Goal: Learn about a topic

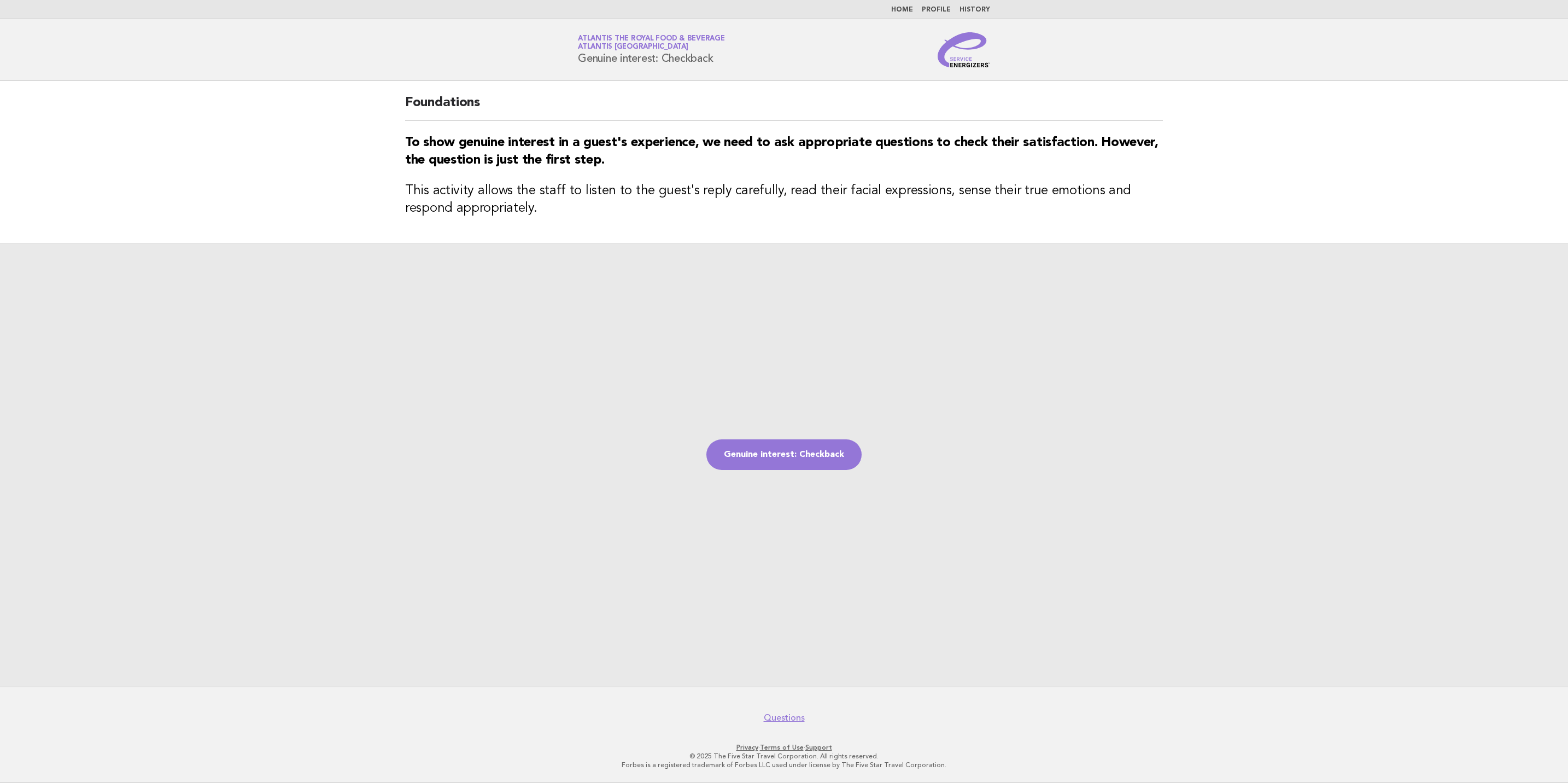
click at [963, 59] on img at bounding box center [964, 50] width 53 height 35
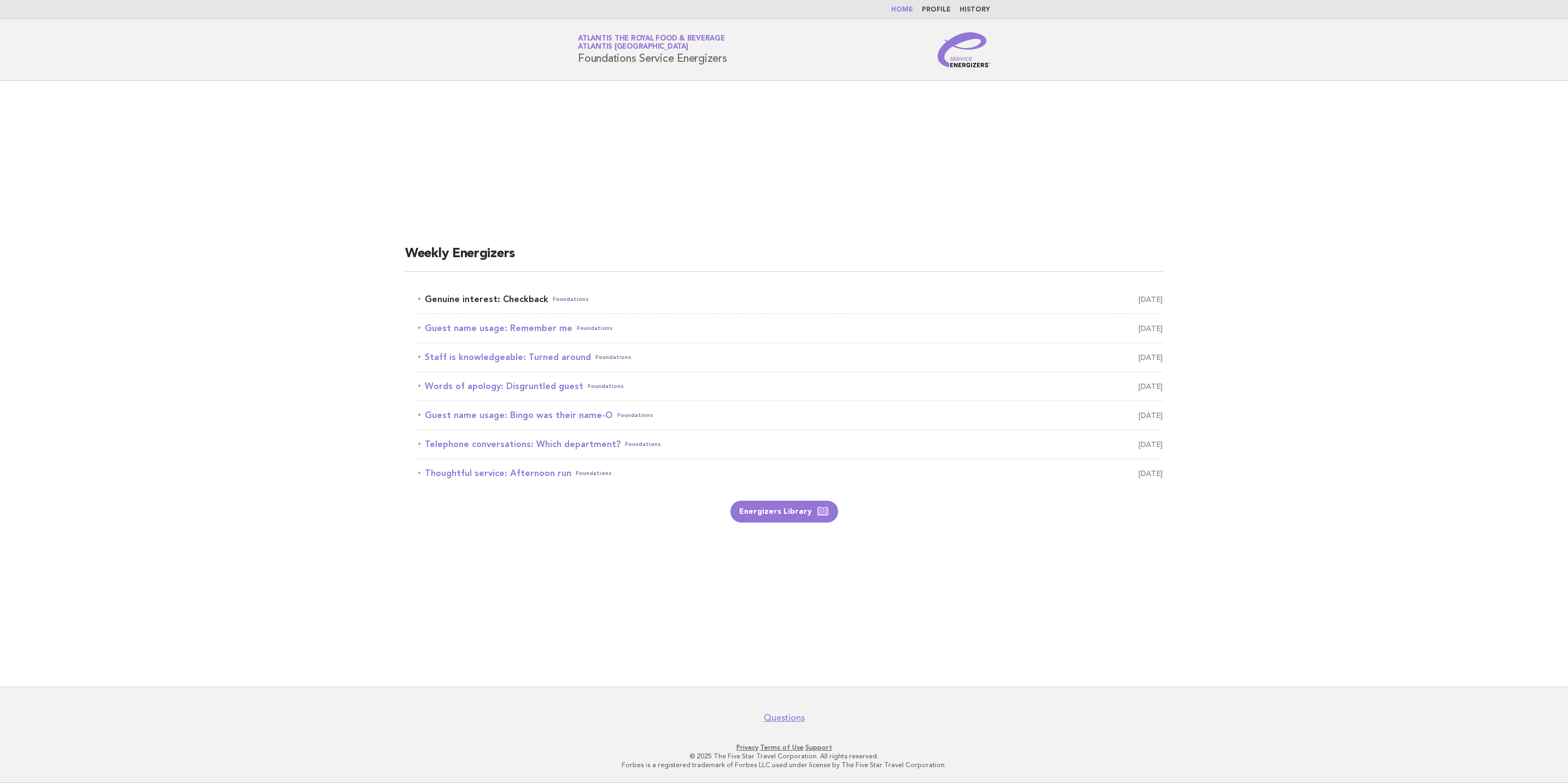
click at [1139, 299] on span "October 8" at bounding box center [1151, 299] width 25 height 15
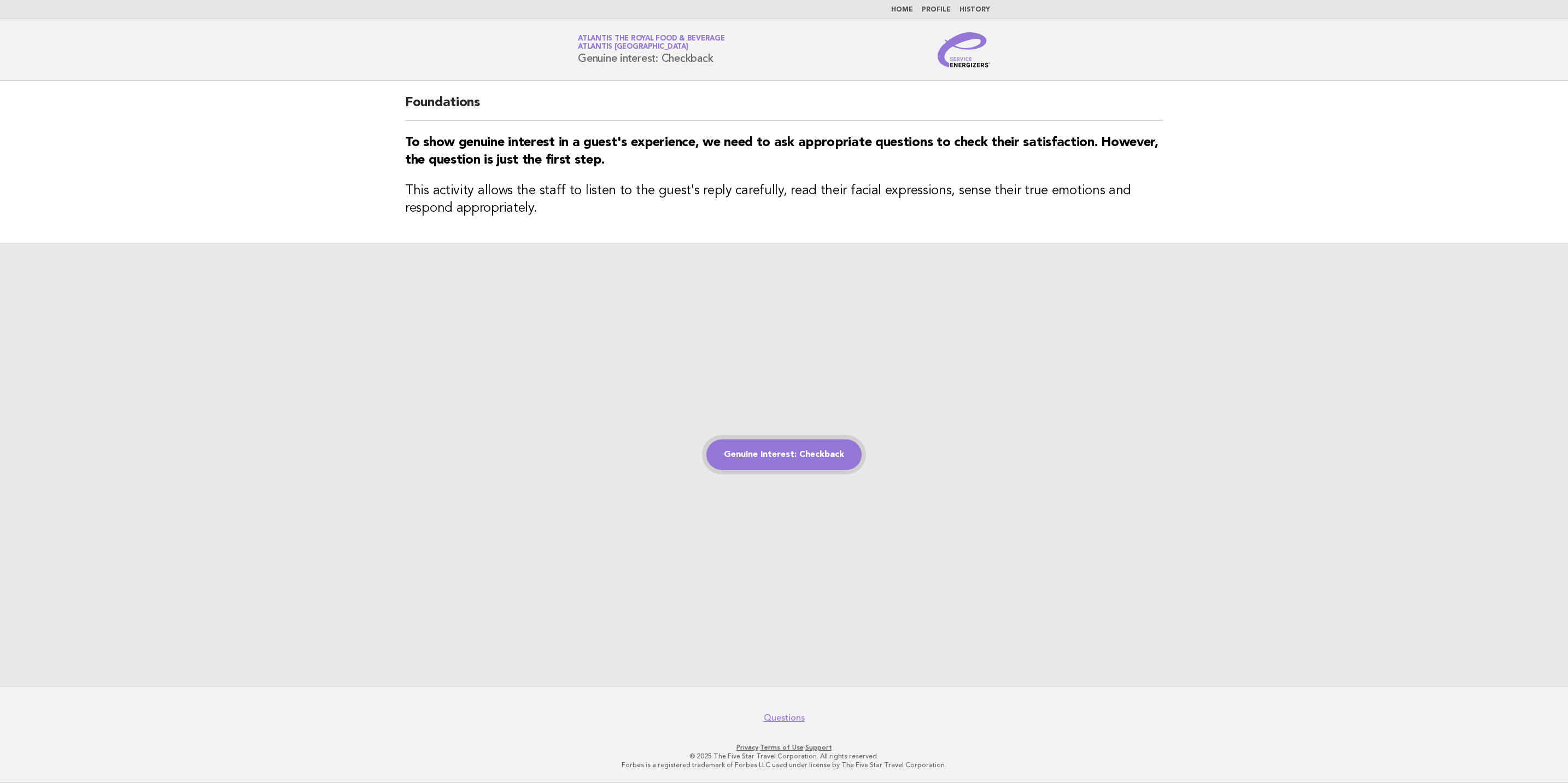
click at [790, 456] on link "Genuine interest: Checkback" at bounding box center [784, 454] width 156 height 31
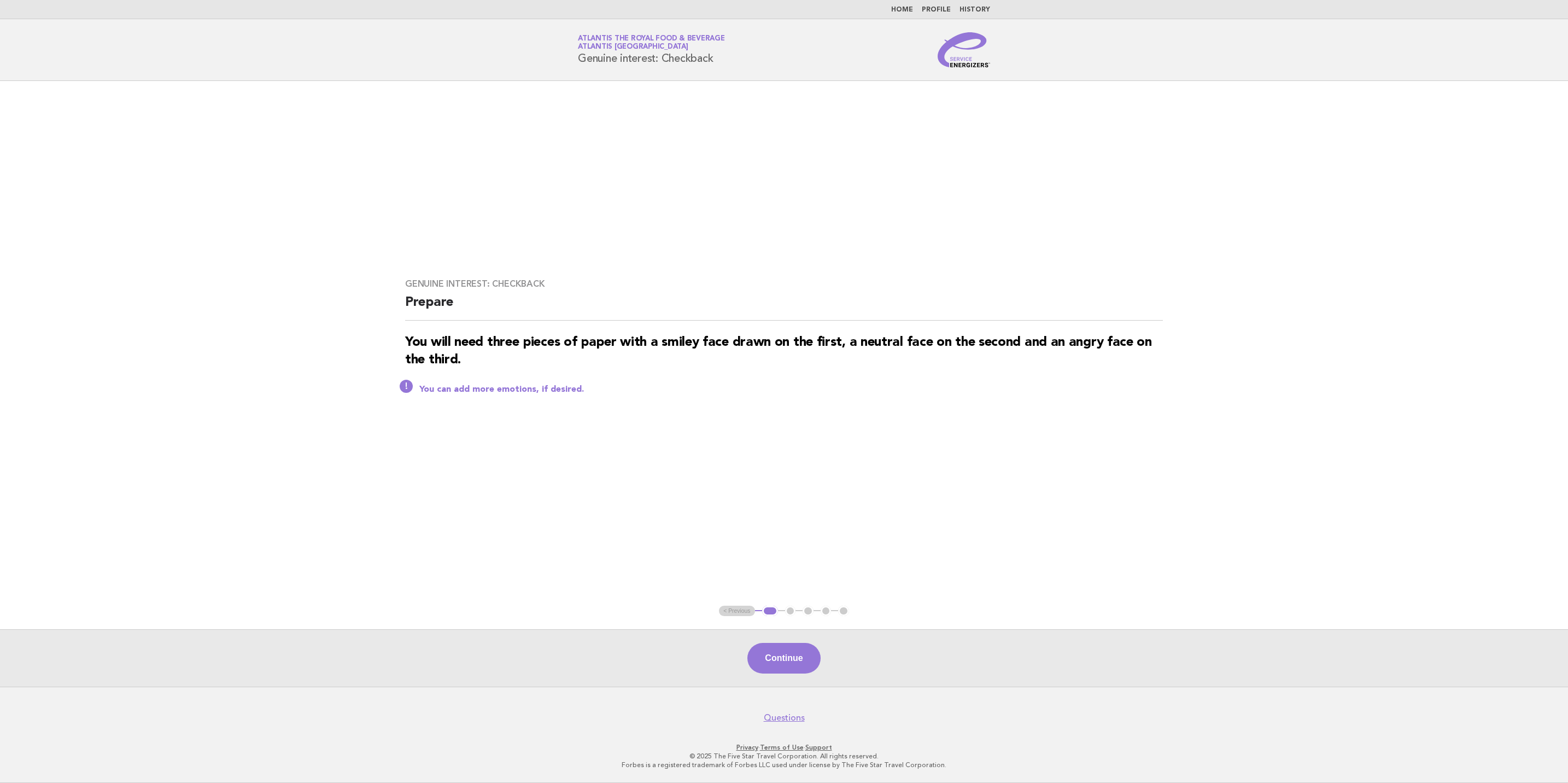
click at [774, 659] on button "Continue" at bounding box center [784, 658] width 73 height 31
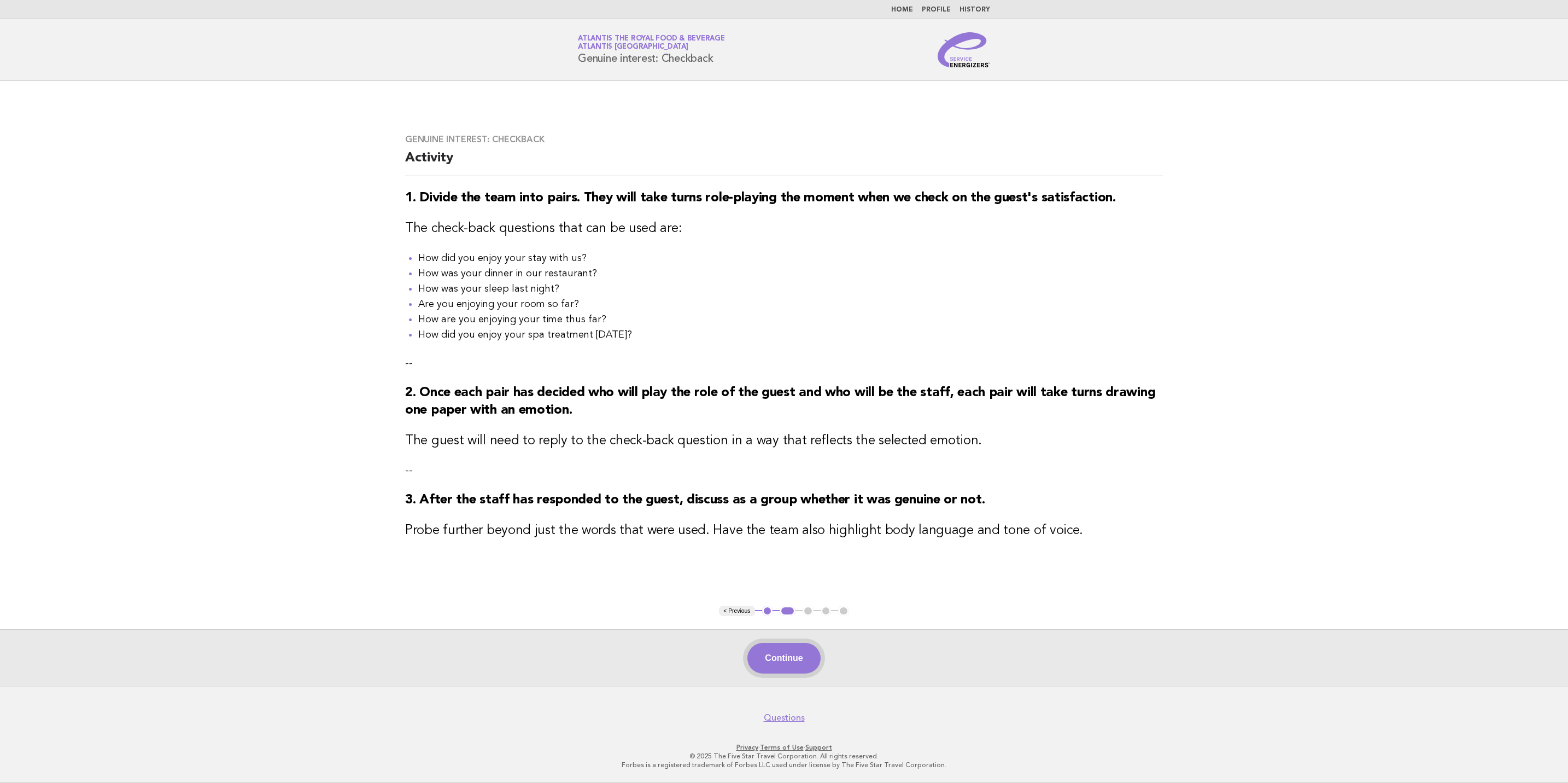
click at [774, 648] on button "Continue" at bounding box center [784, 658] width 73 height 31
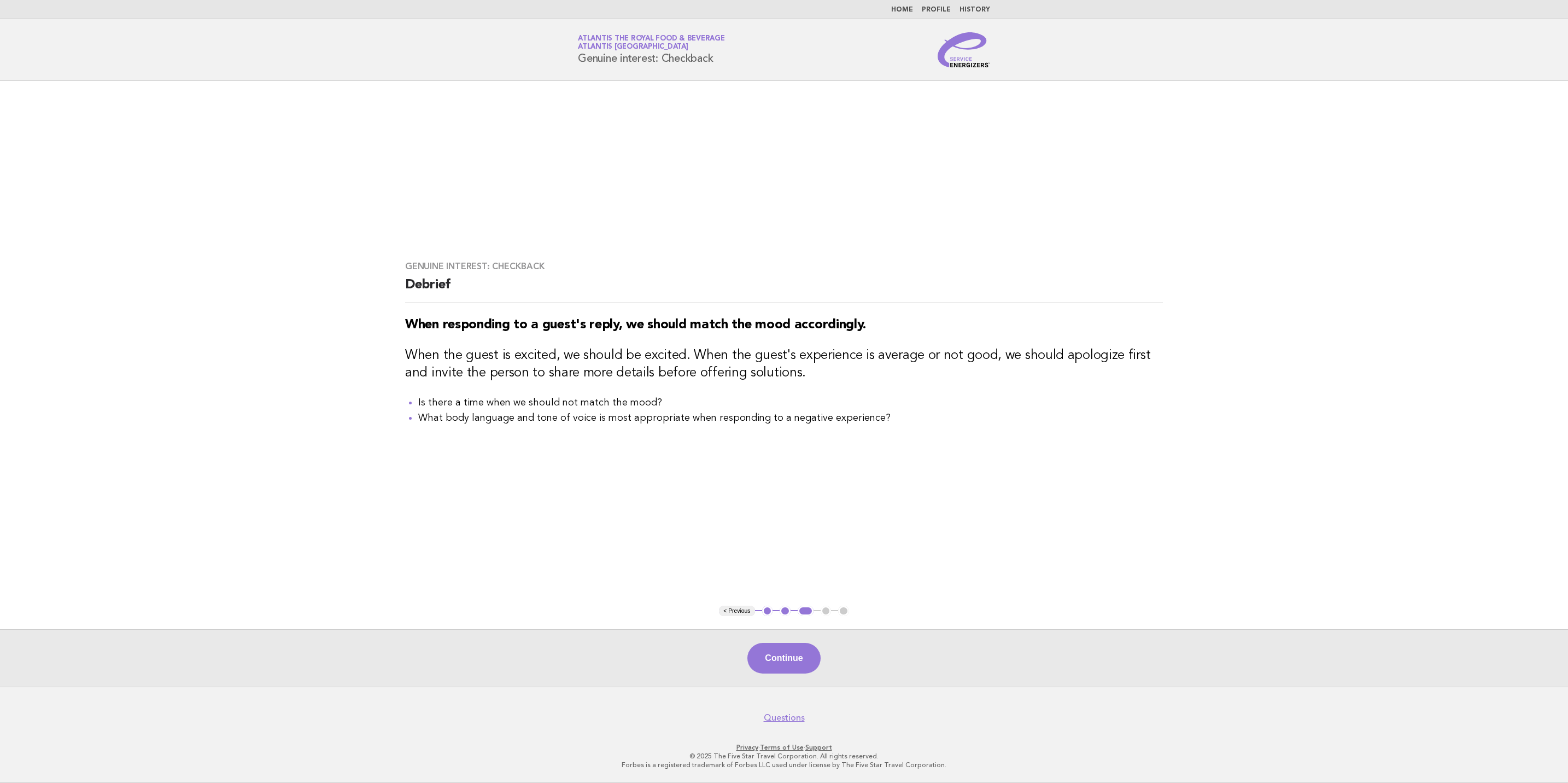
drag, startPoint x: 729, startPoint y: 556, endPoint x: 639, endPoint y: 512, distance: 100.2
click at [639, 512] on main "Genuine interest: Checkback Debrief When responding to a guest's reply, we shou…" at bounding box center [784, 383] width 1568 height 605
click at [770, 653] on button "Continue" at bounding box center [784, 658] width 73 height 31
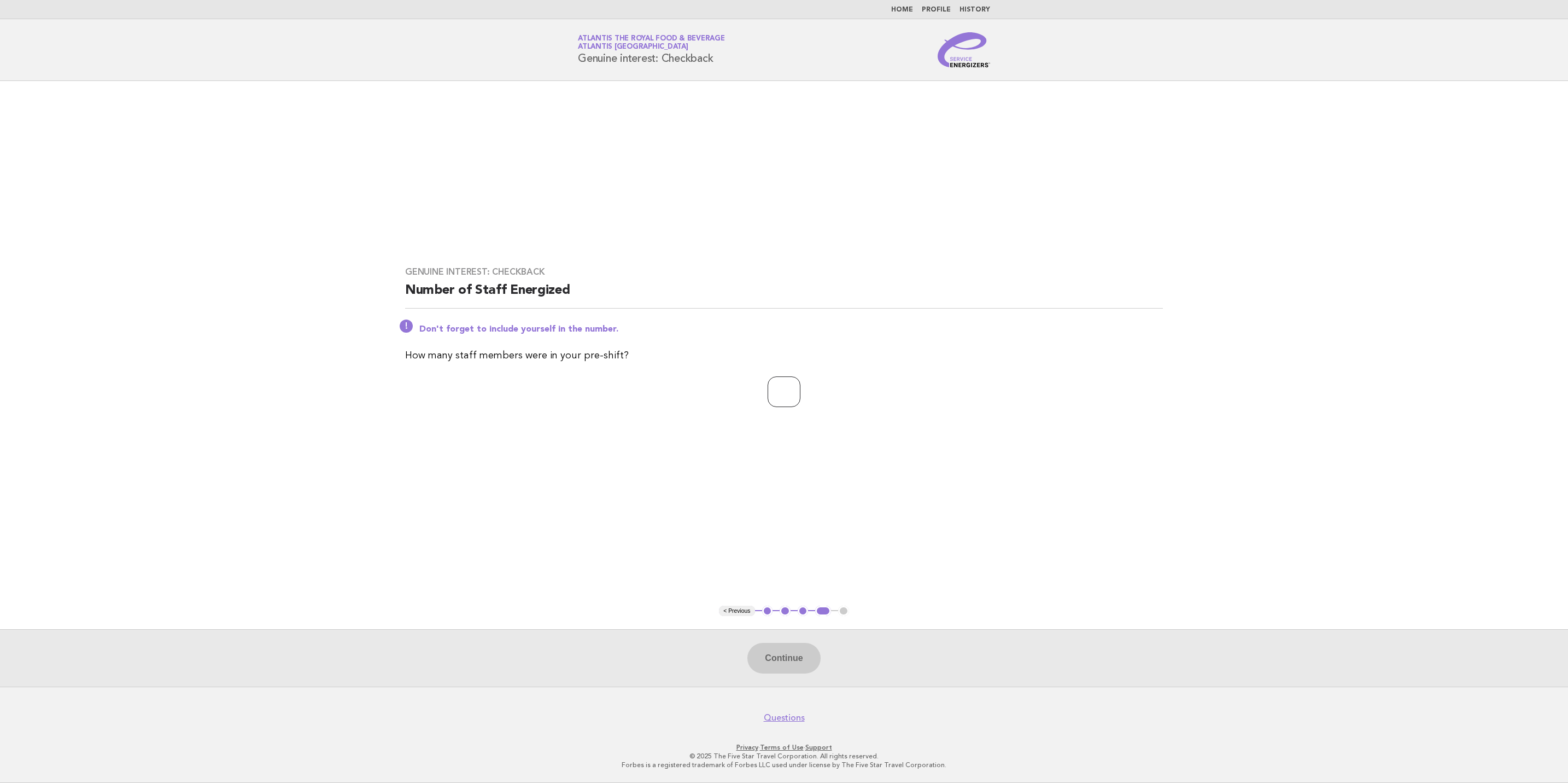
click at [775, 394] on input "number" at bounding box center [784, 392] width 33 height 31
type input "**"
click at [796, 662] on button "Continue" at bounding box center [784, 658] width 73 height 31
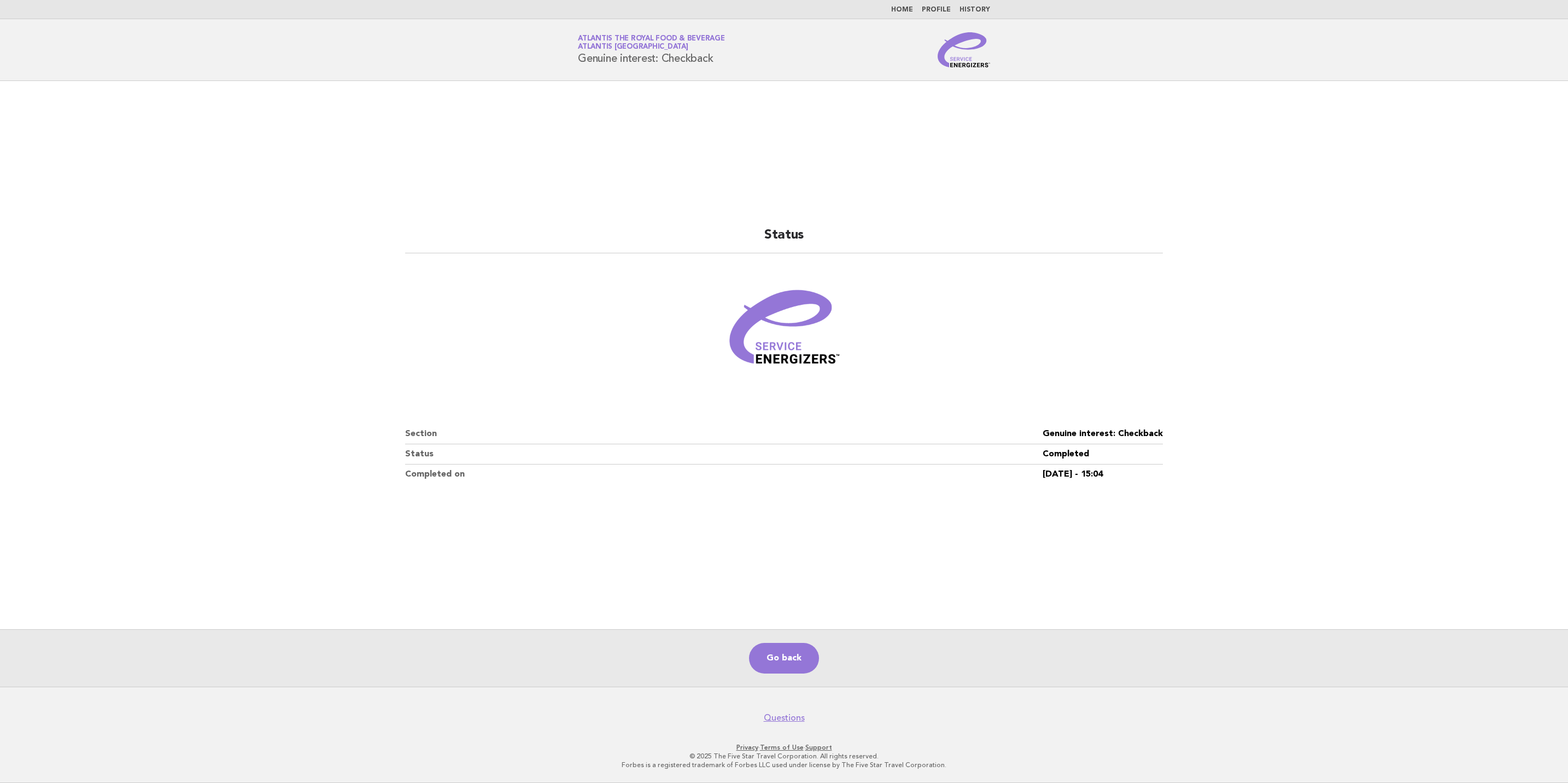
click at [963, 62] on img at bounding box center [964, 50] width 53 height 35
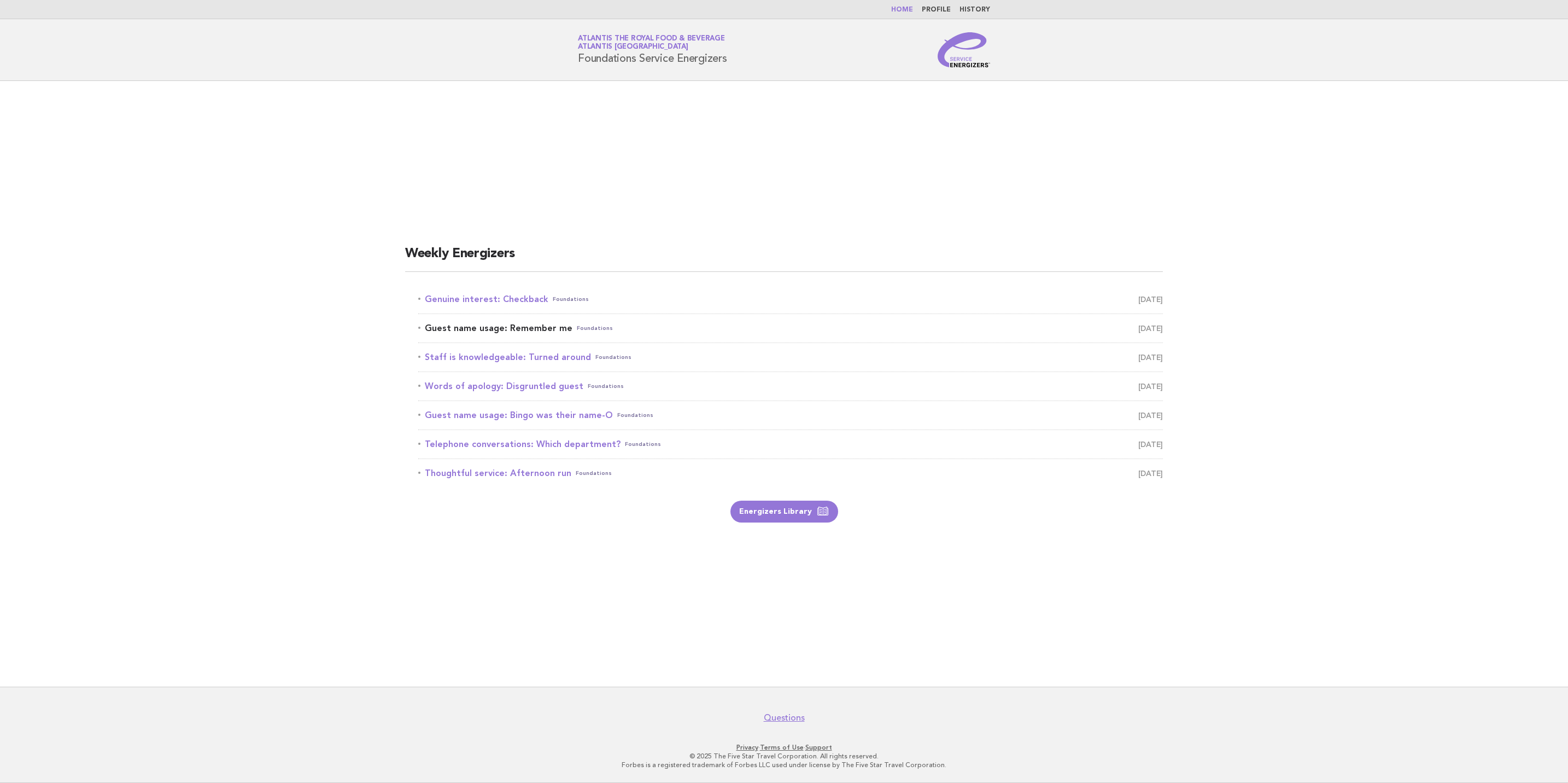
click at [1149, 329] on span "[DATE]" at bounding box center [1151, 329] width 25 height 15
